Goal: Information Seeking & Learning: Find specific fact

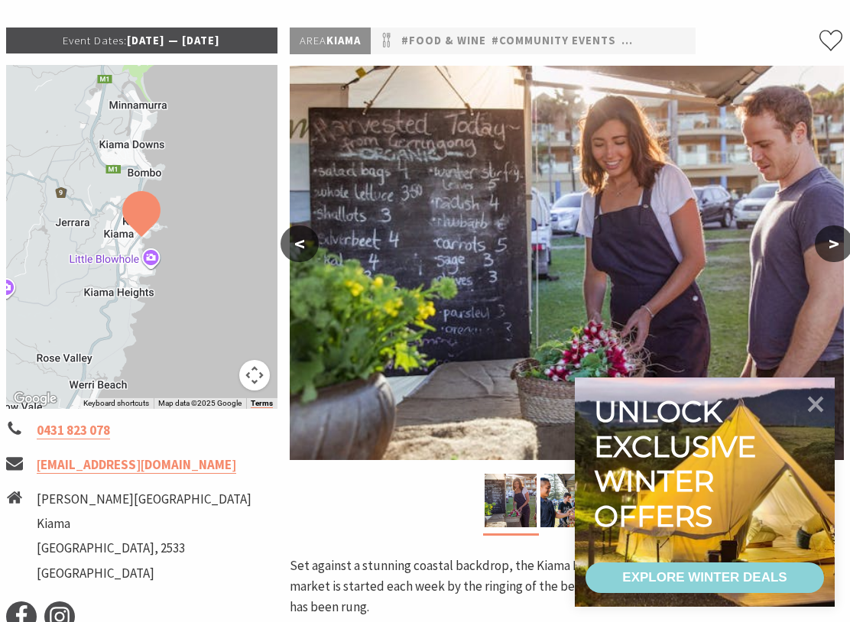
click at [818, 405] on icon at bounding box center [816, 405] width 16 height 16
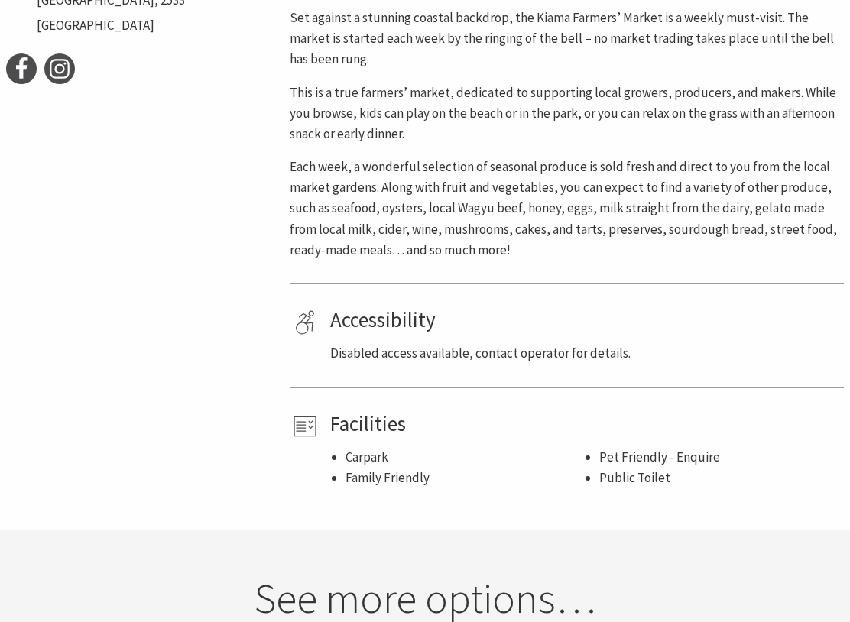
scroll to position [763, 0]
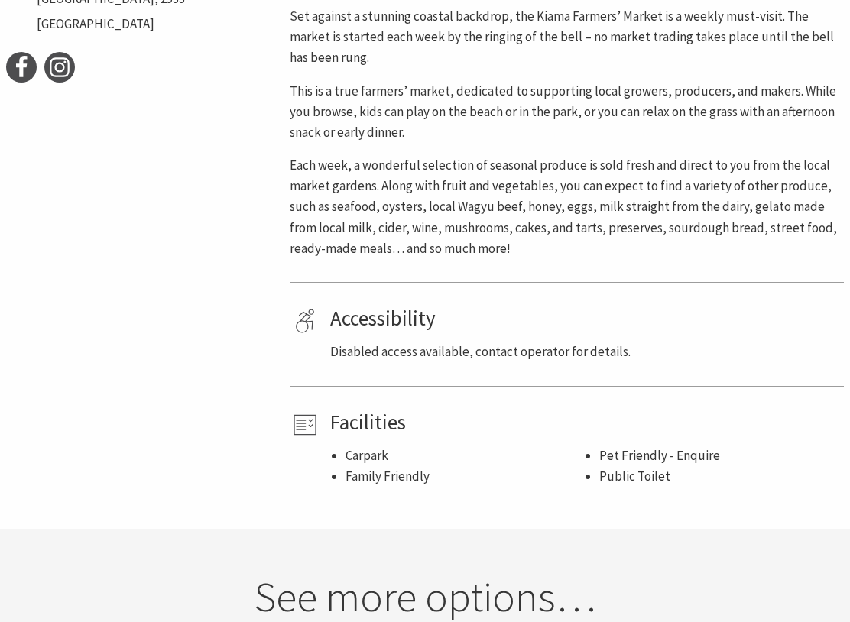
click at [763, 251] on p "Each week, a wonderful selection of seasonal produce is sold fresh and direct t…" at bounding box center [567, 207] width 554 height 104
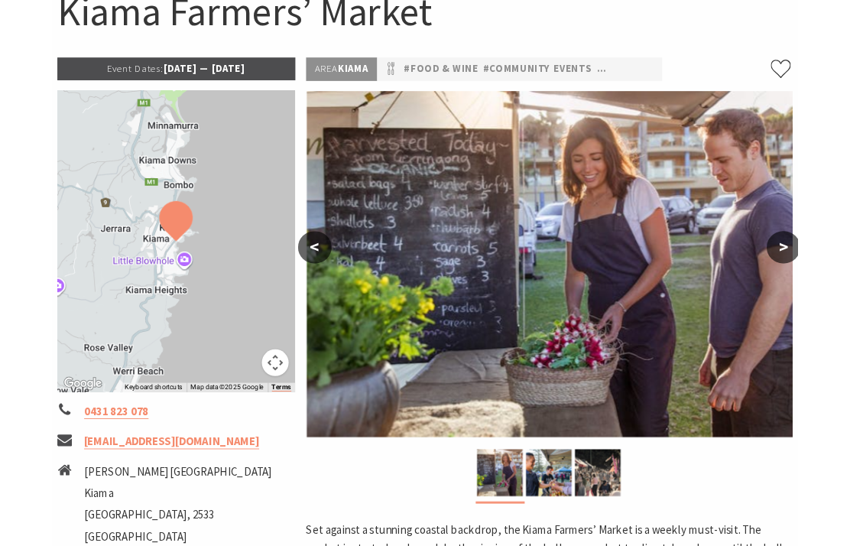
scroll to position [176, 0]
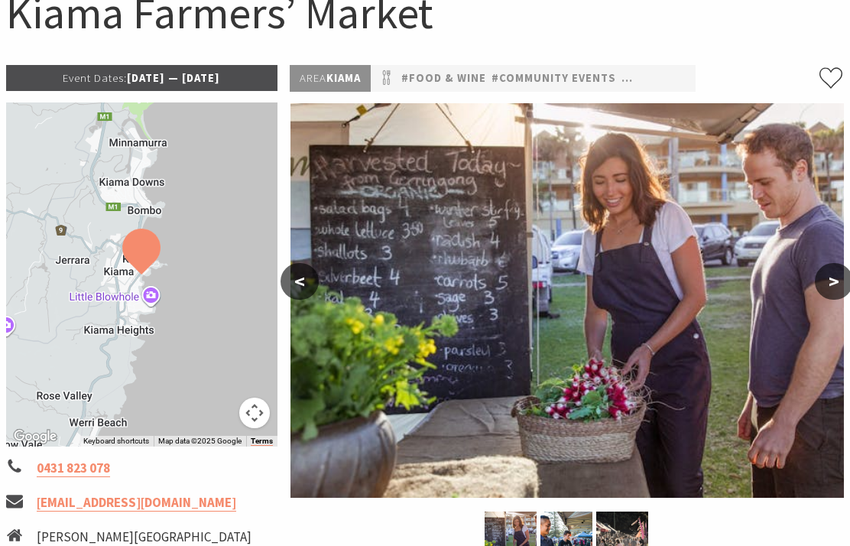
click at [840, 274] on button ">" at bounding box center [833, 281] width 38 height 37
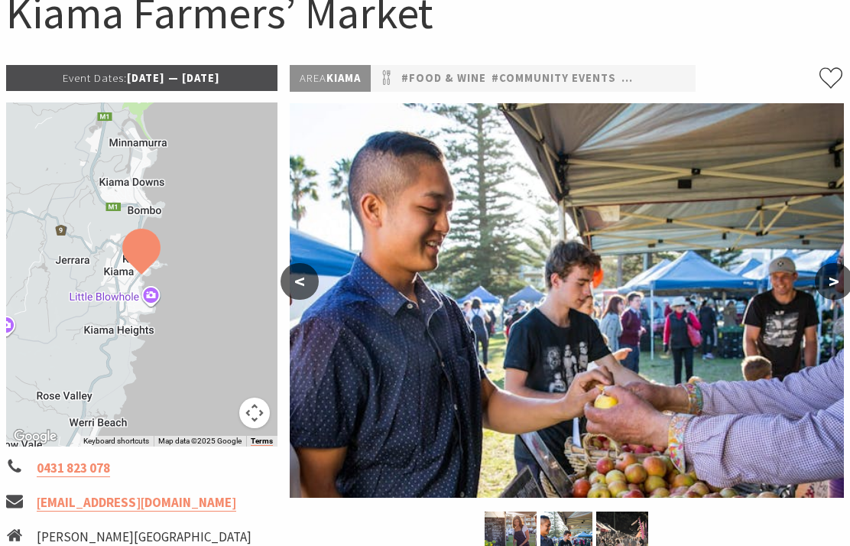
click at [835, 283] on button ">" at bounding box center [833, 281] width 38 height 37
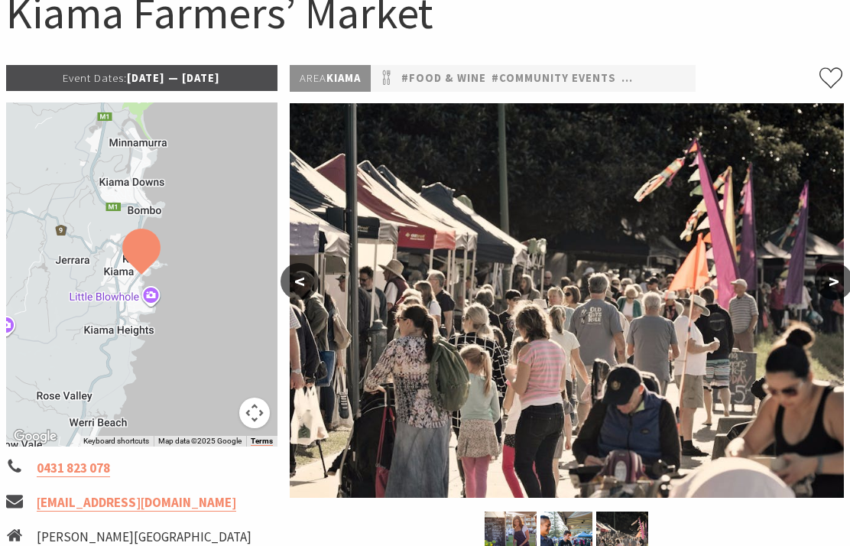
click at [840, 274] on button ">" at bounding box center [833, 281] width 38 height 37
click at [842, 281] on button ">" at bounding box center [833, 281] width 38 height 37
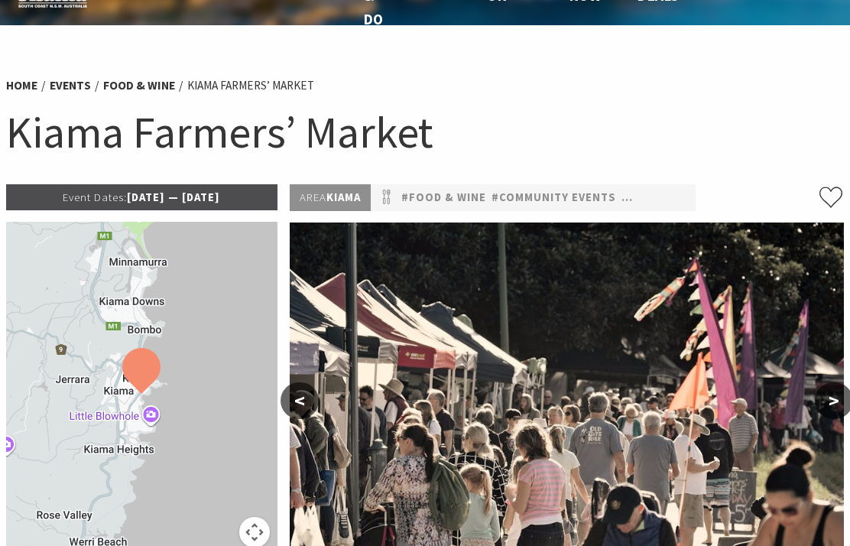
scroll to position [0, 0]
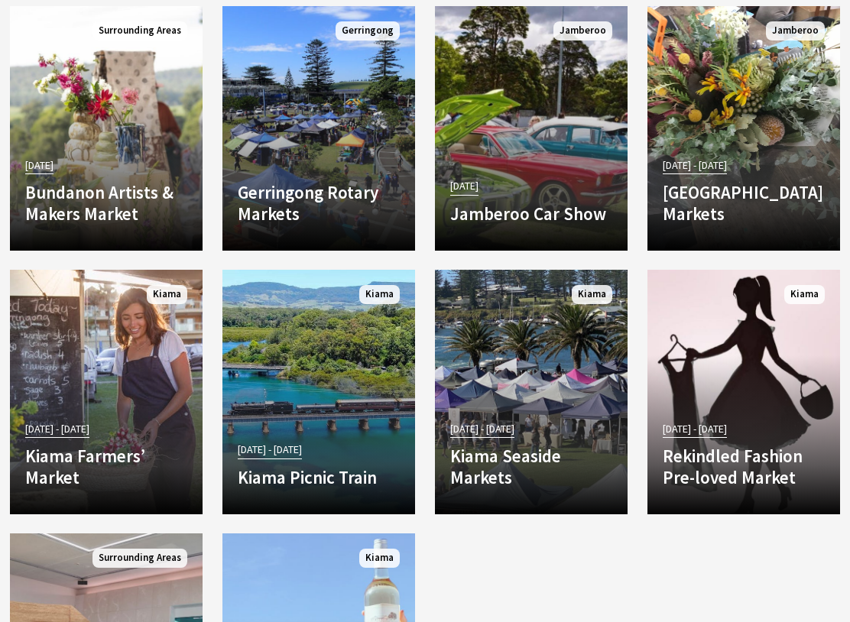
scroll to position [1447, 0]
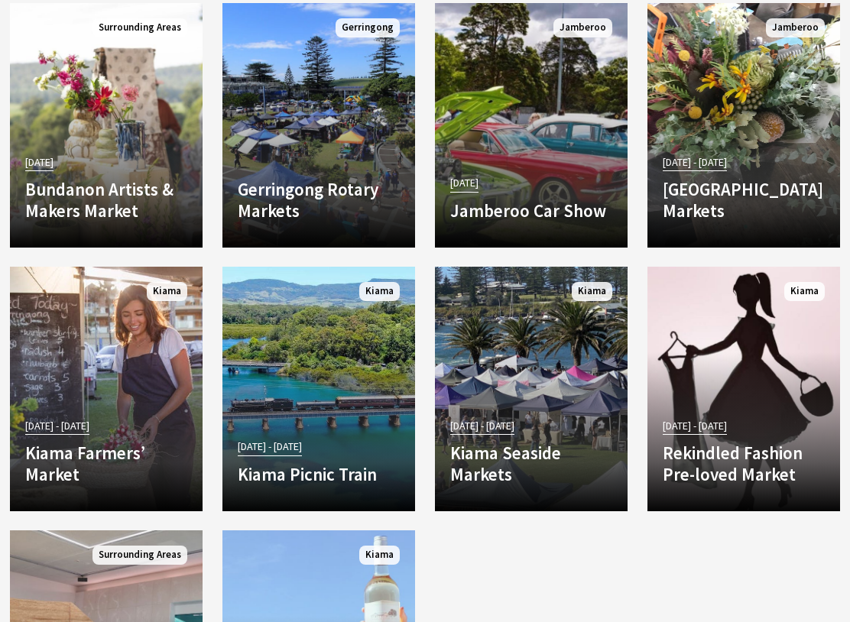
click at [60, 442] on h4 "Kiama Farmers’ Market" at bounding box center [106, 463] width 162 height 42
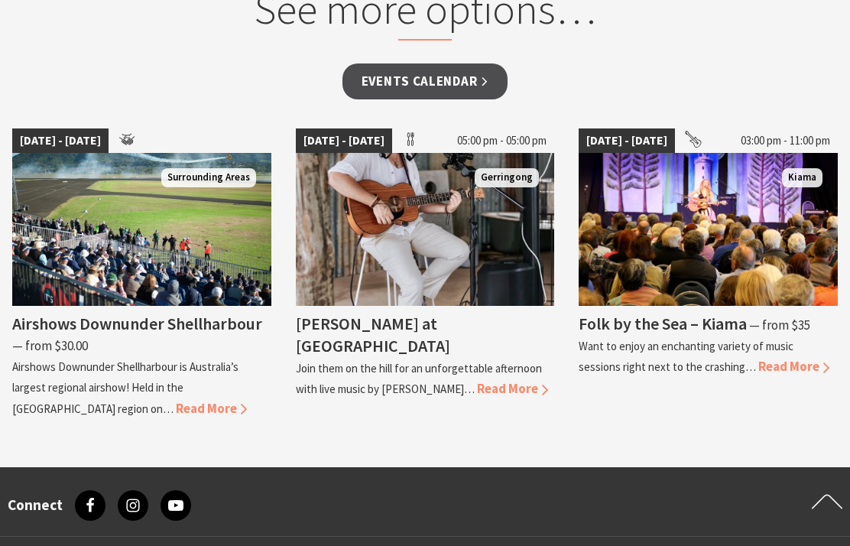
scroll to position [1326, 0]
